Goal: Information Seeking & Learning: Learn about a topic

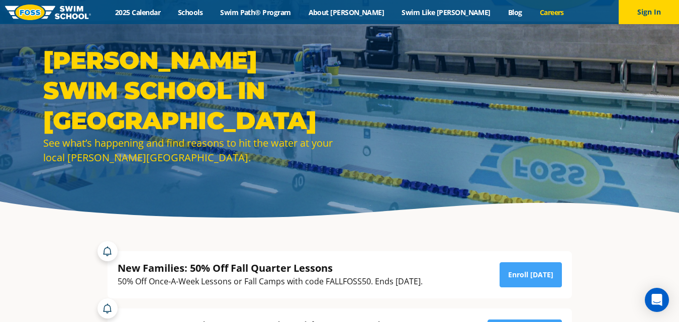
click at [531, 13] on link "Careers" at bounding box center [552, 13] width 42 height 10
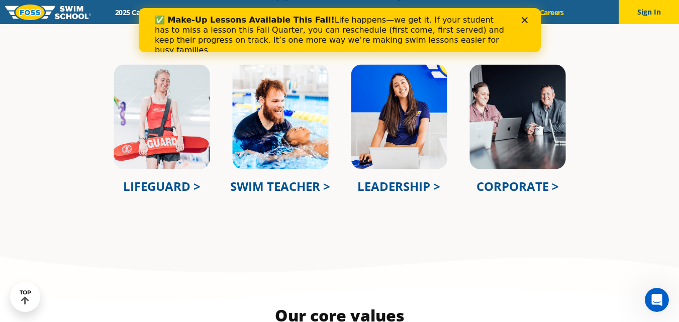
click at [521, 20] on icon "Close" at bounding box center [524, 20] width 6 height 6
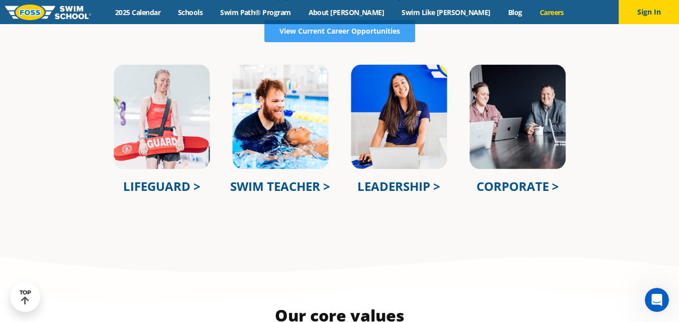
click at [292, 124] on img at bounding box center [280, 116] width 99 height 107
